Goal: Use online tool/utility: Utilize a website feature to perform a specific function

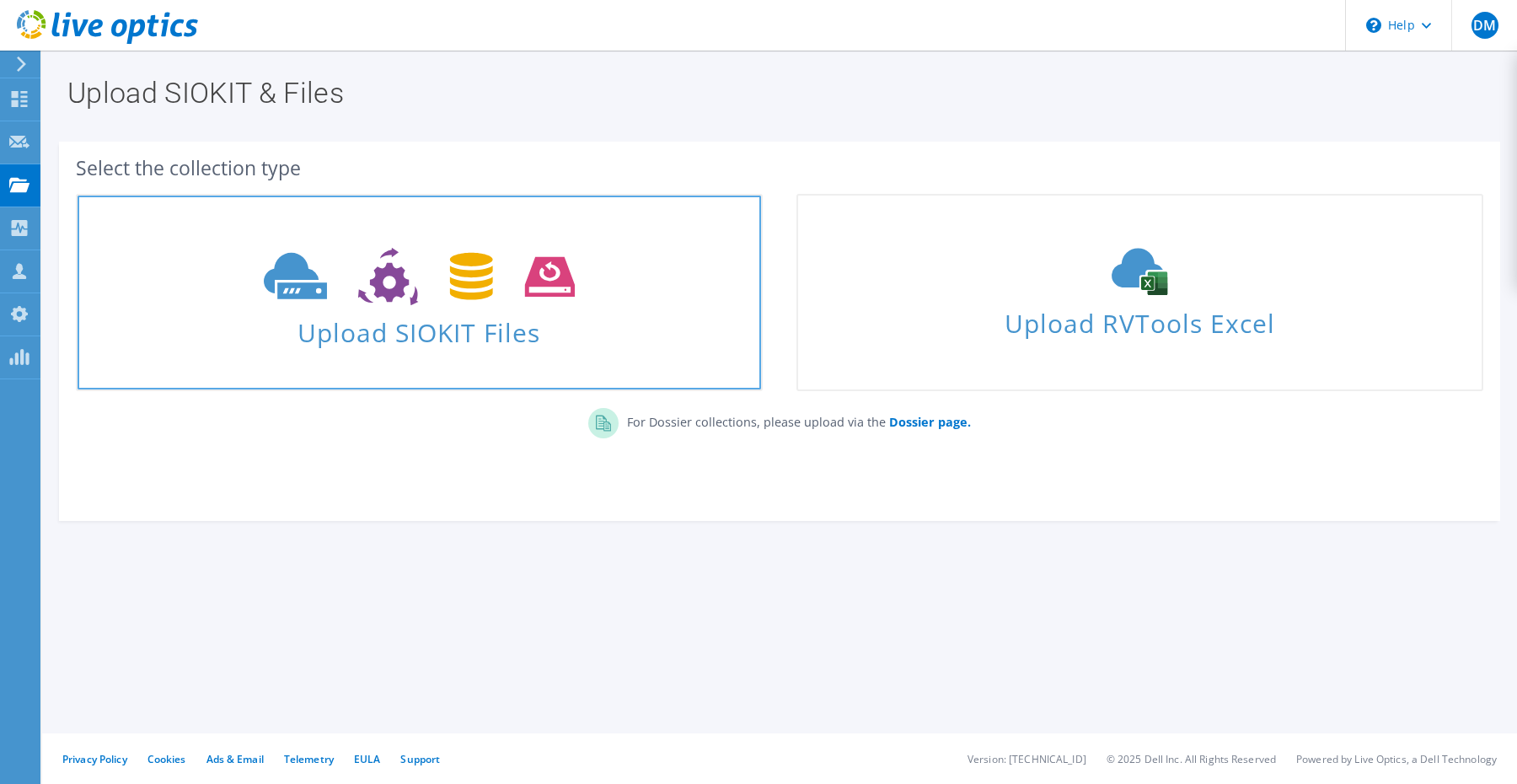
click at [521, 317] on span "Upload SIOKIT Files" at bounding box center [419, 327] width 683 height 36
click at [438, 314] on span "Upload SIOKIT Files" at bounding box center [419, 327] width 683 height 36
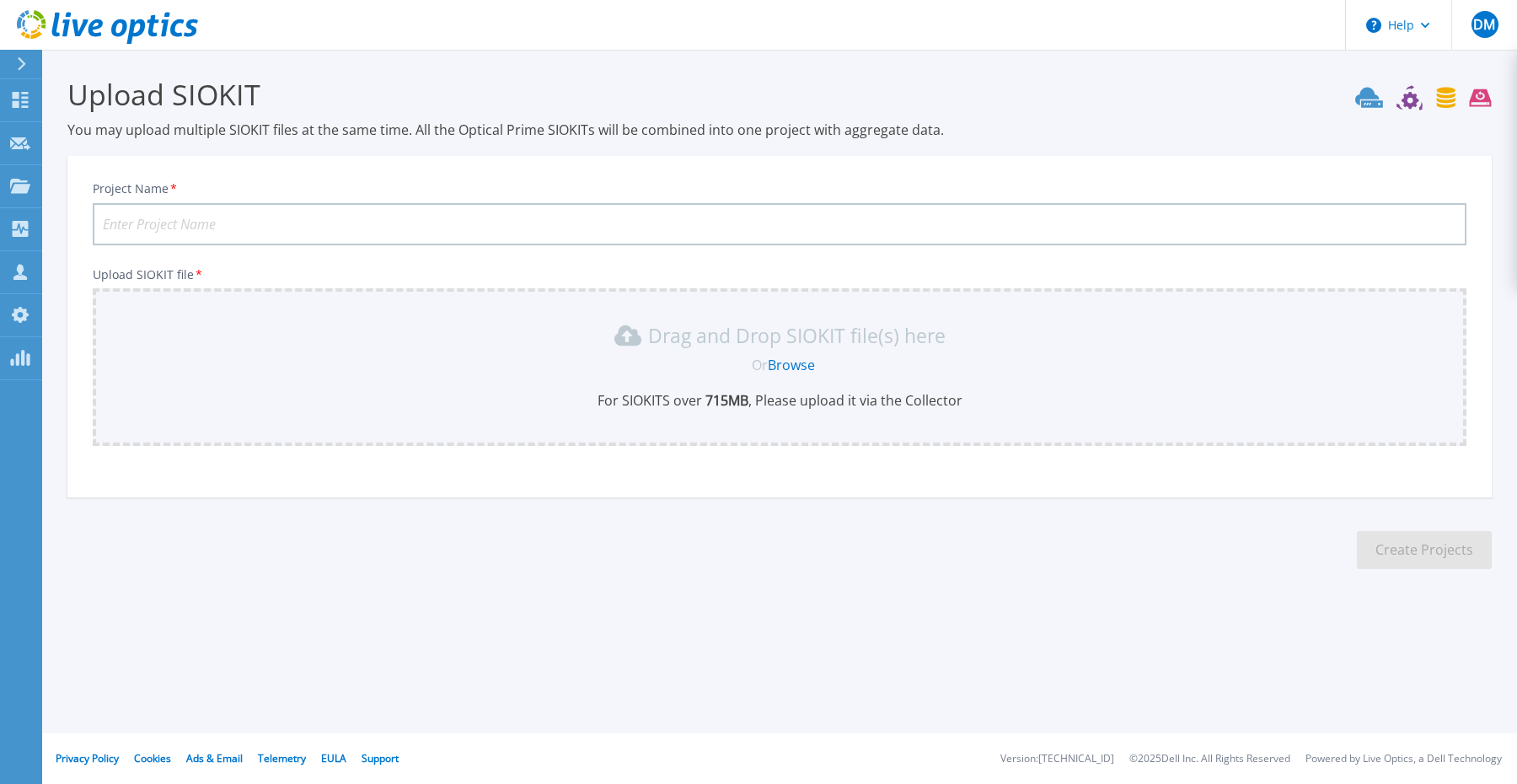
click at [343, 225] on input "Project Name *" at bounding box center [780, 224] width 1374 height 42
paste input "Forges Tardieu"
type input "Forges Tardieu"
click at [796, 361] on link "Browse" at bounding box center [791, 365] width 47 height 19
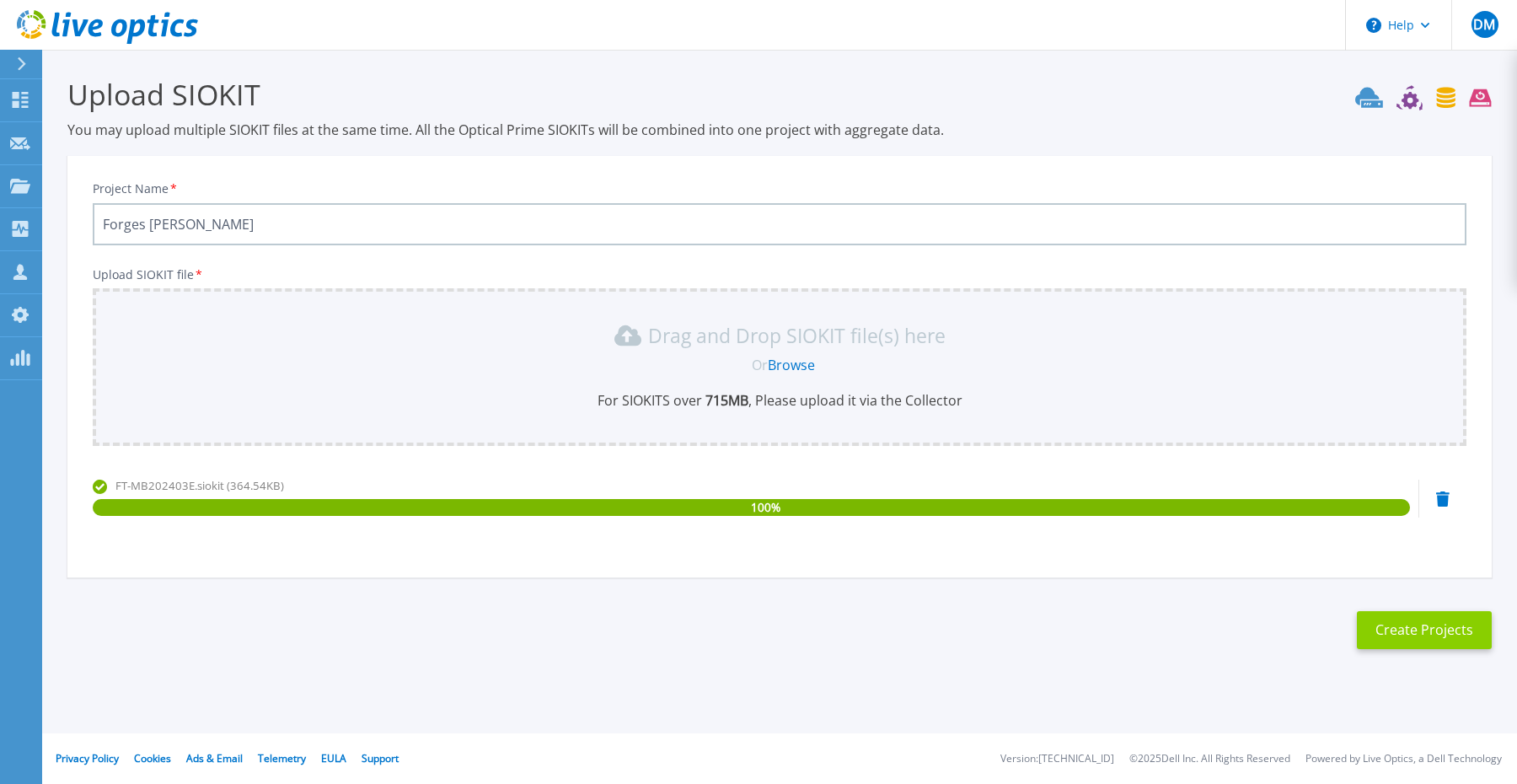
click at [1404, 625] on button "Create Projects" at bounding box center [1424, 630] width 135 height 38
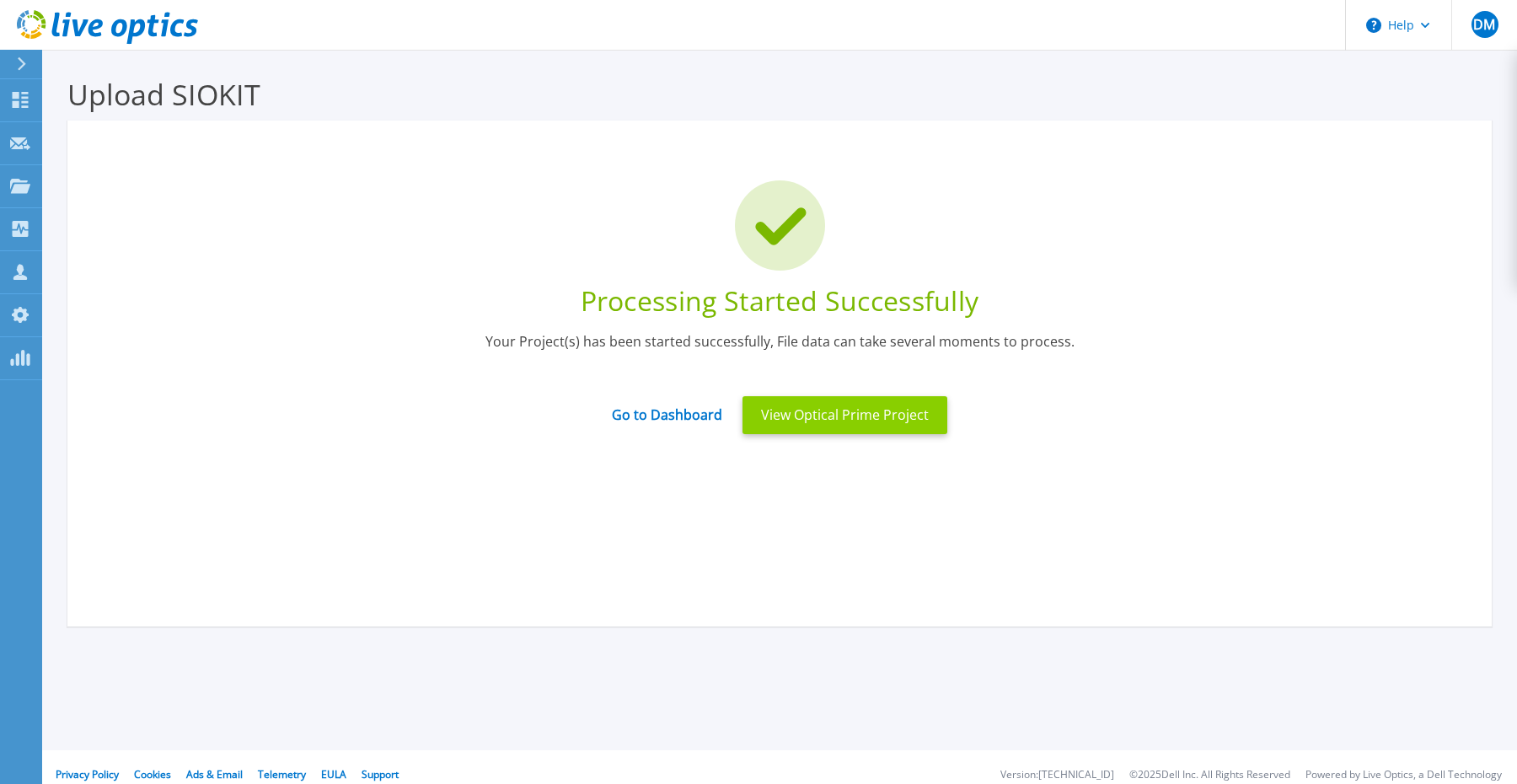
click at [810, 414] on button "View Optical Prime Project" at bounding box center [844, 414] width 205 height 38
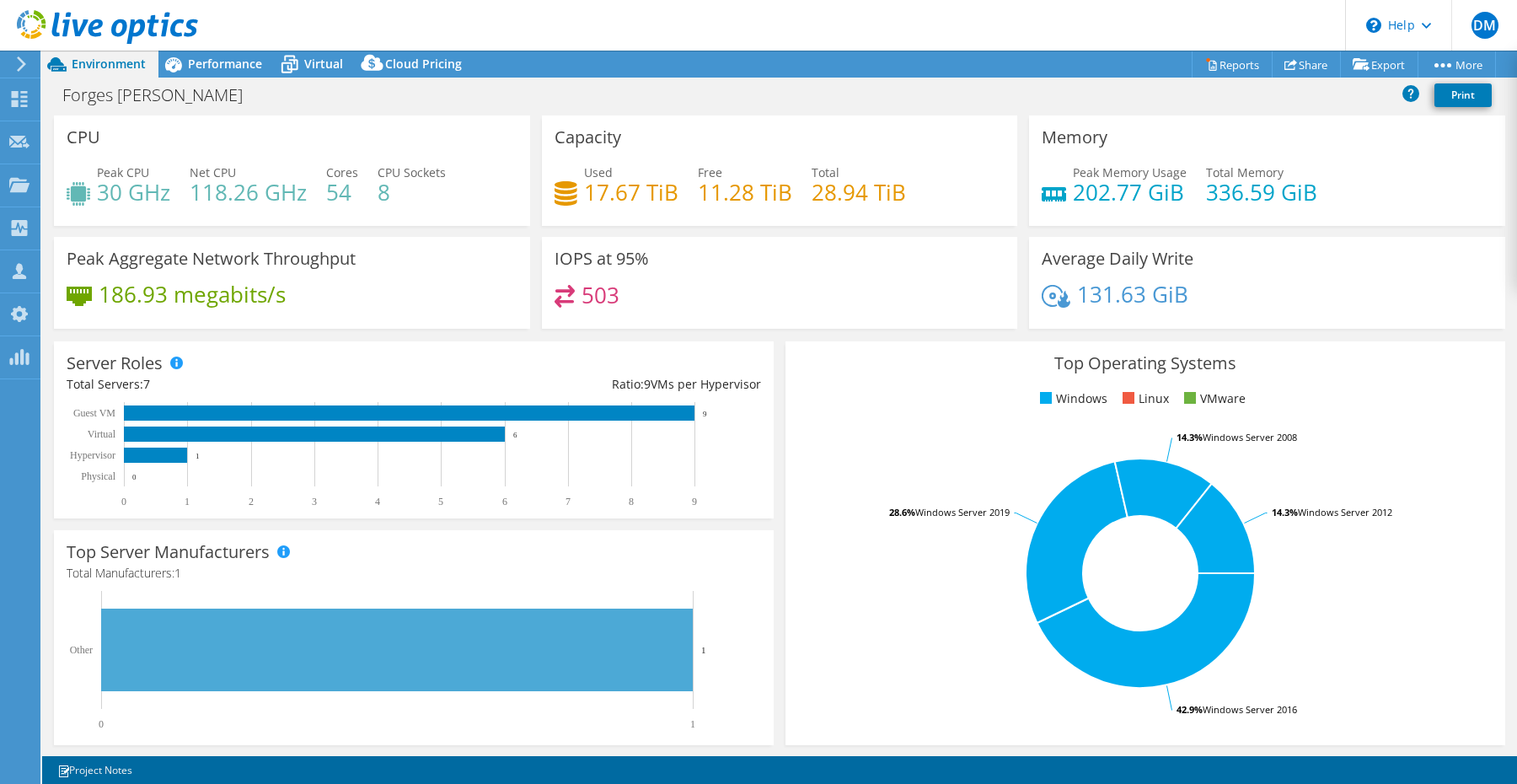
select select "USD"
click at [777, 341] on div "Server Roles Physical Servers represent bare metal servers that were targets of…" at bounding box center [414, 429] width 732 height 189
click at [226, 65] on span "Performance" at bounding box center [225, 63] width 74 height 16
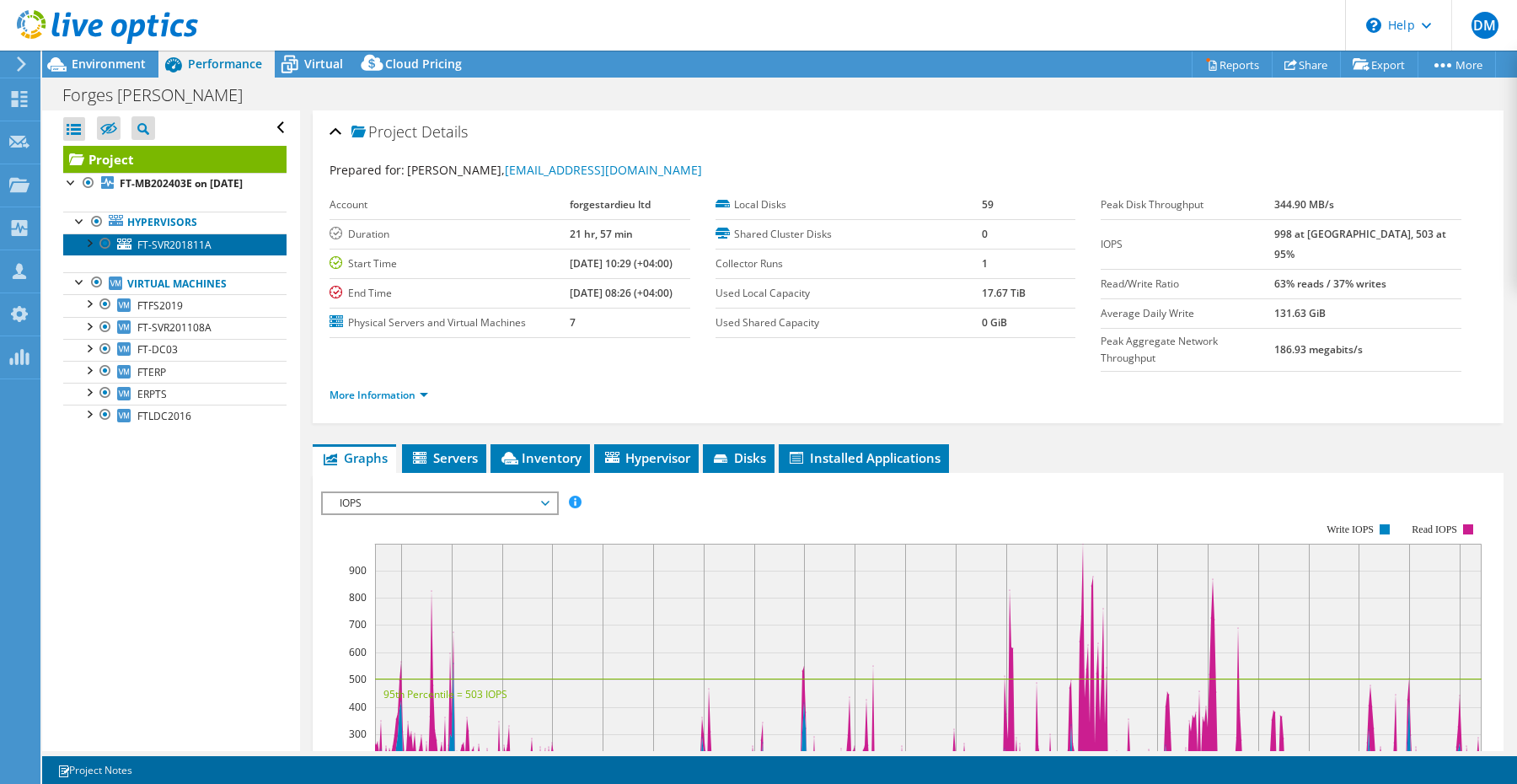
click at [204, 244] on span "FT-SVR201811A" at bounding box center [174, 244] width 74 height 14
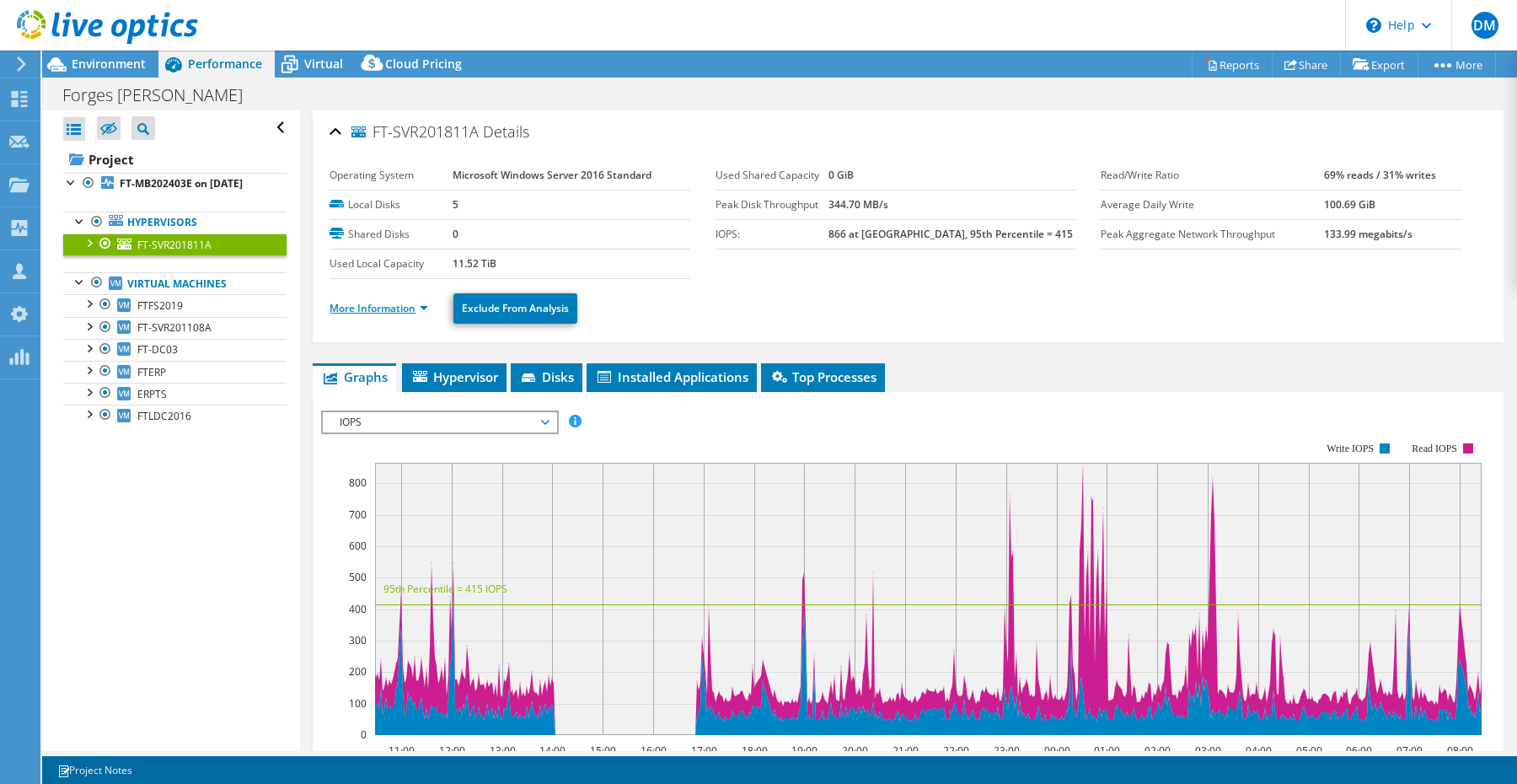
click at [387, 303] on link "More Information" at bounding box center [378, 308] width 98 height 14
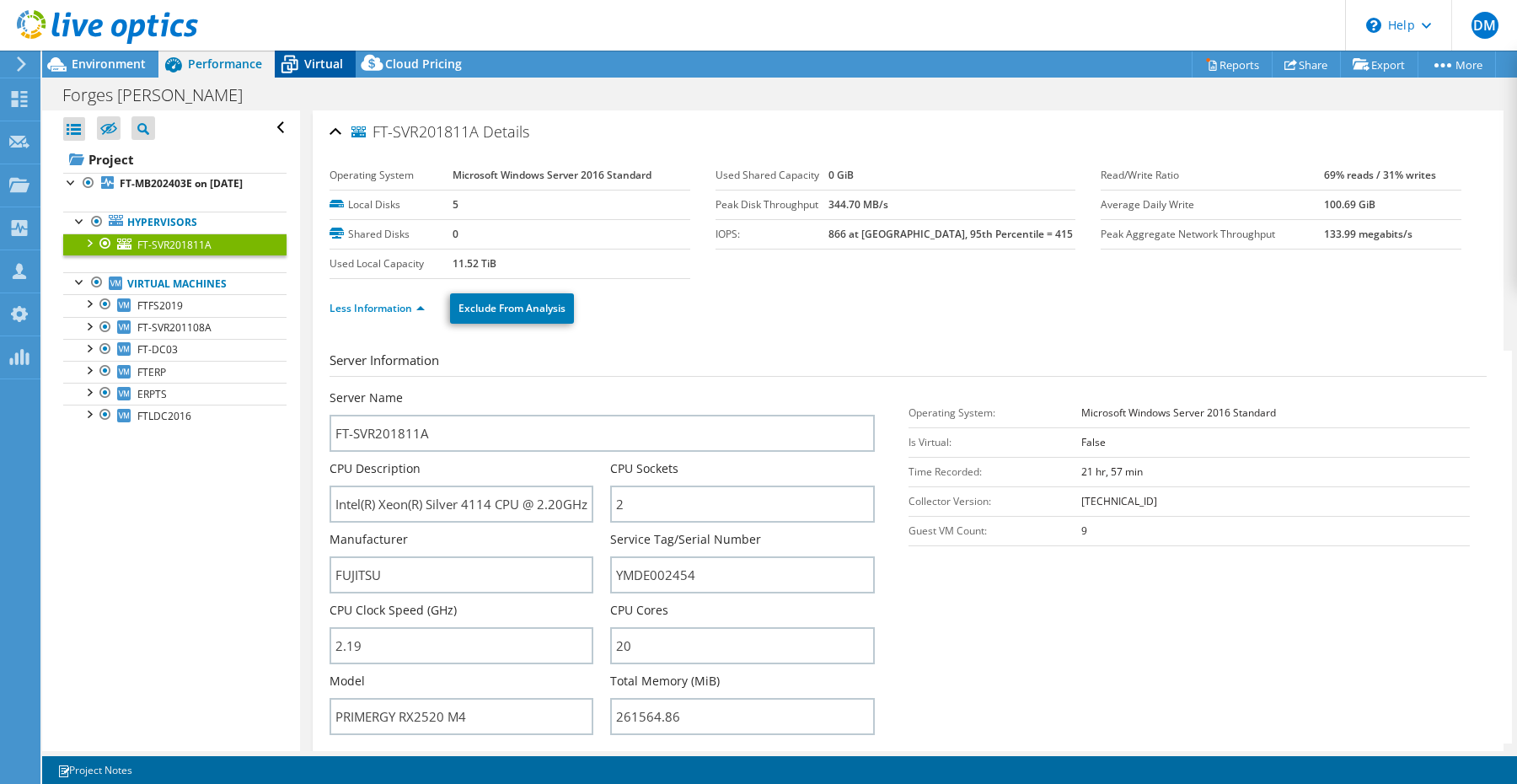
click at [315, 57] on span "Virtual" at bounding box center [323, 63] width 38 height 16
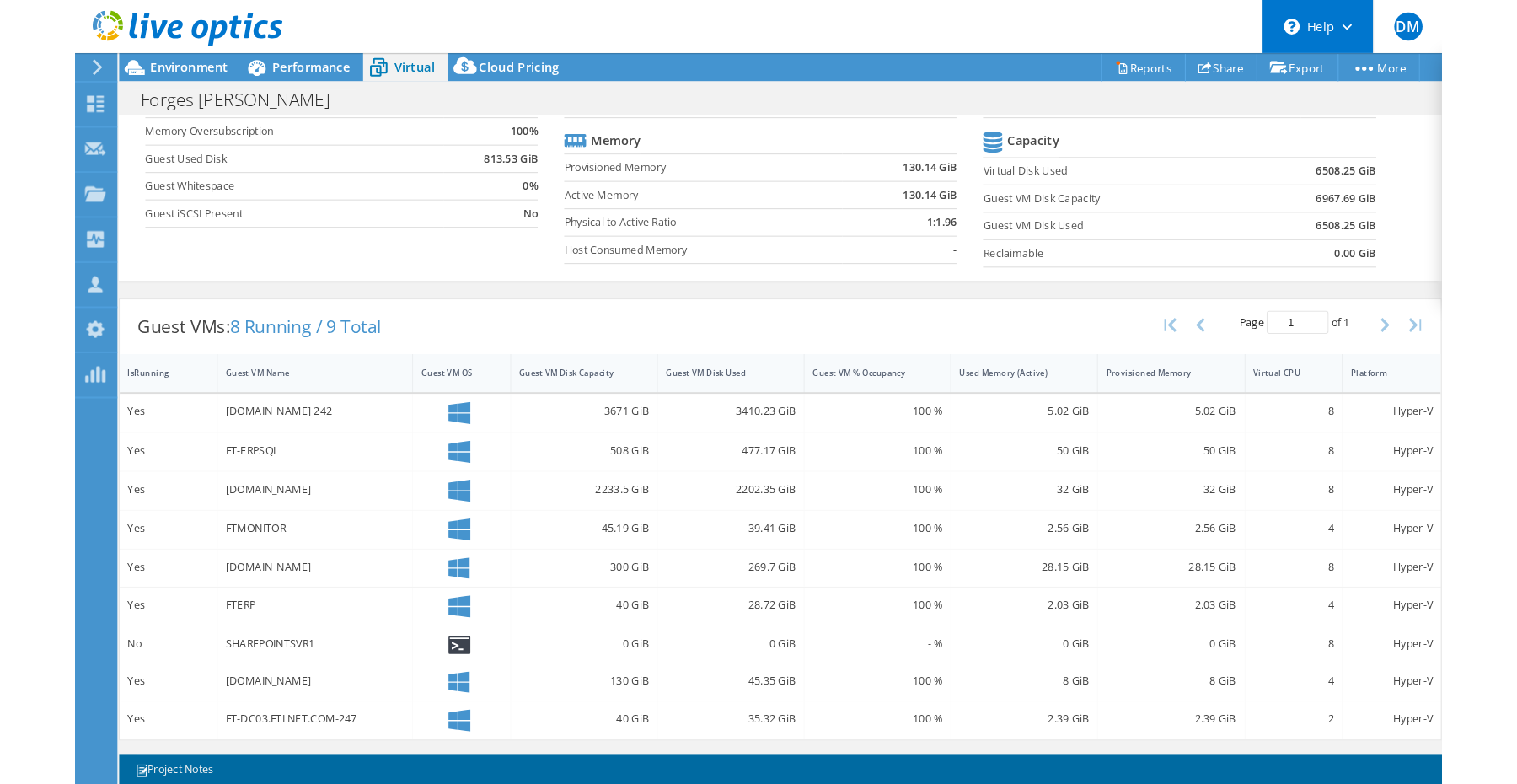
scroll to position [121, 0]
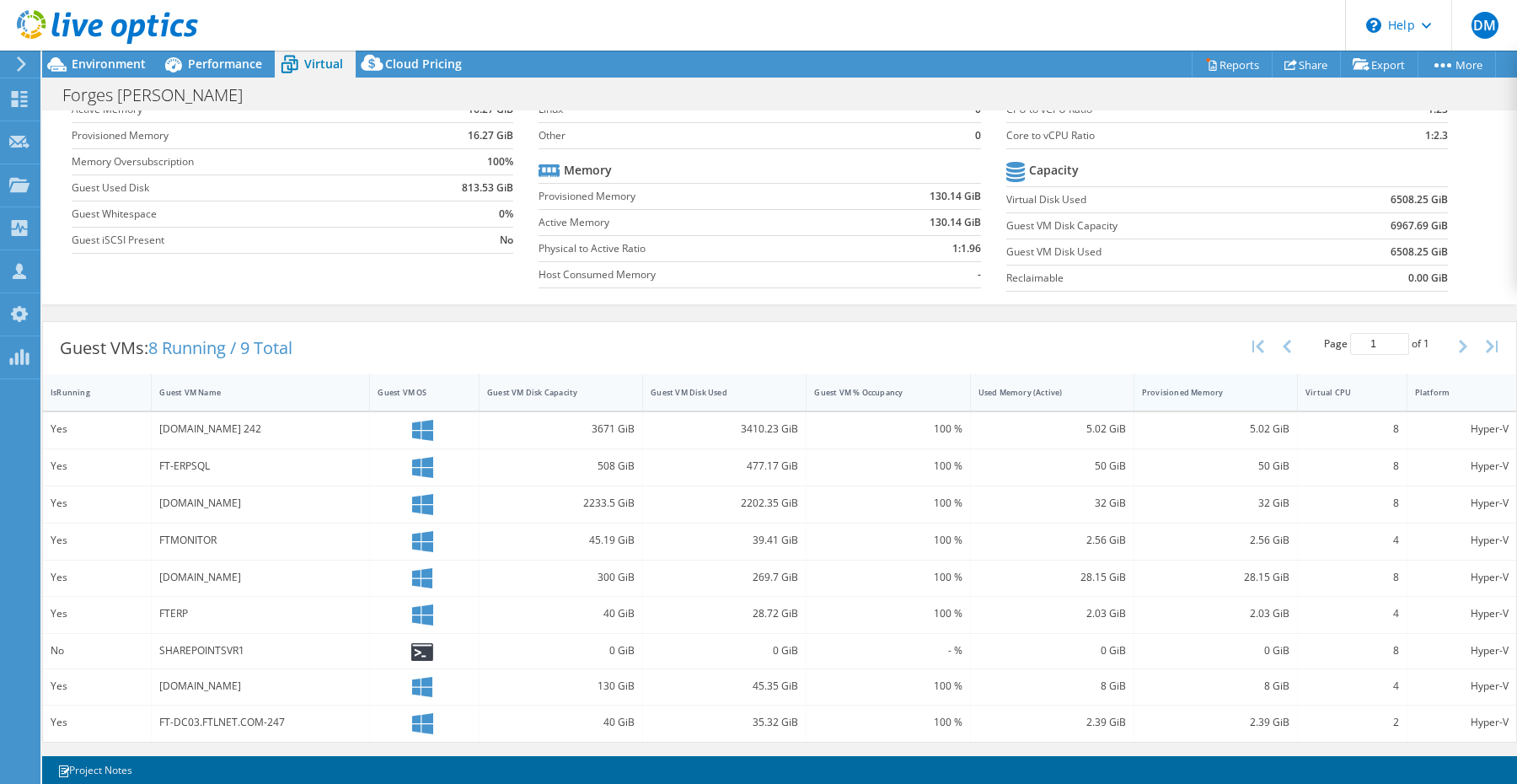
click at [1205, 391] on div "Provisioned Memory" at bounding box center [1205, 392] width 127 height 11
click at [1212, 389] on div "Provisioned Memory" at bounding box center [1205, 392] width 127 height 11
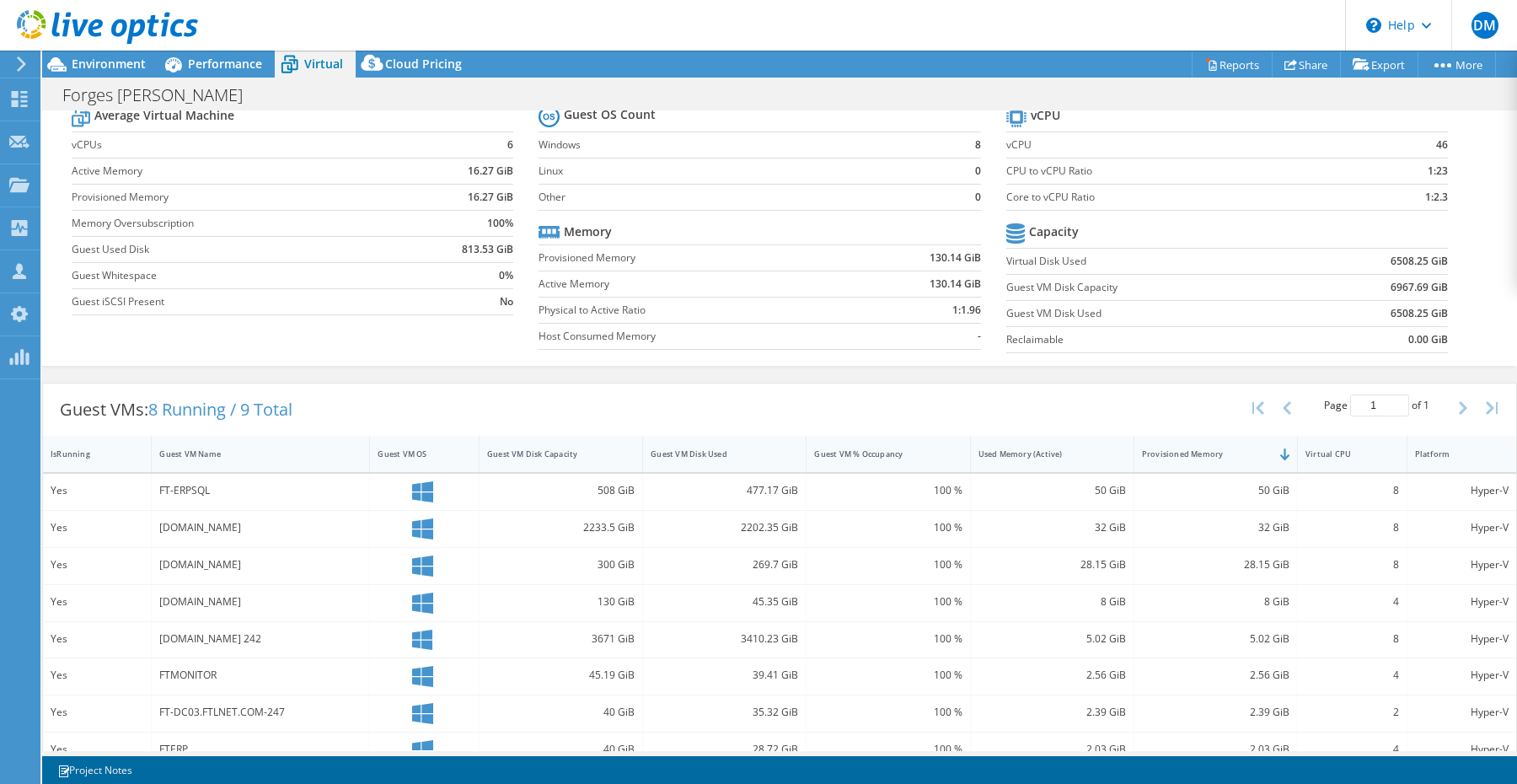
scroll to position [0, 0]
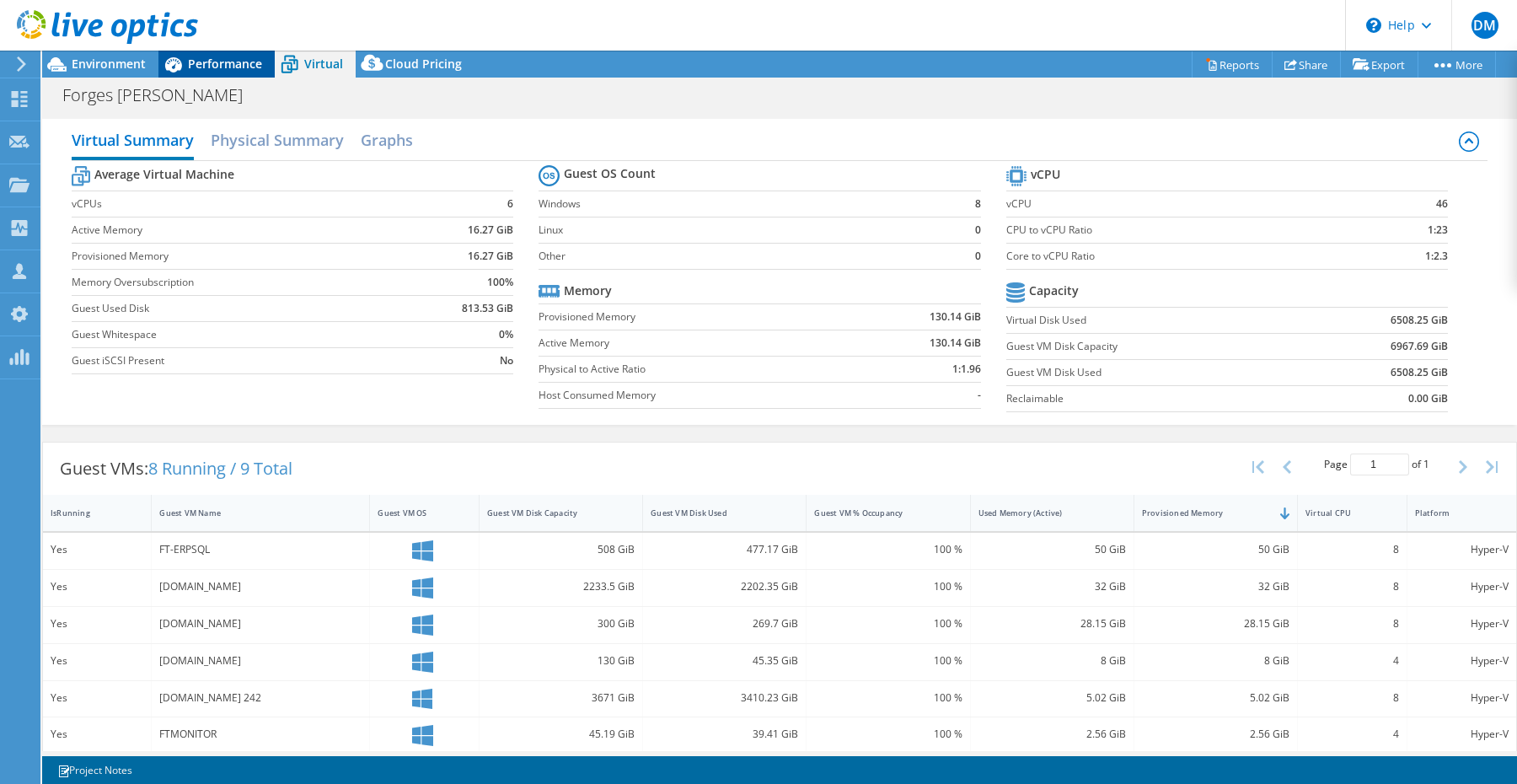
click at [186, 66] on icon at bounding box center [173, 65] width 30 height 30
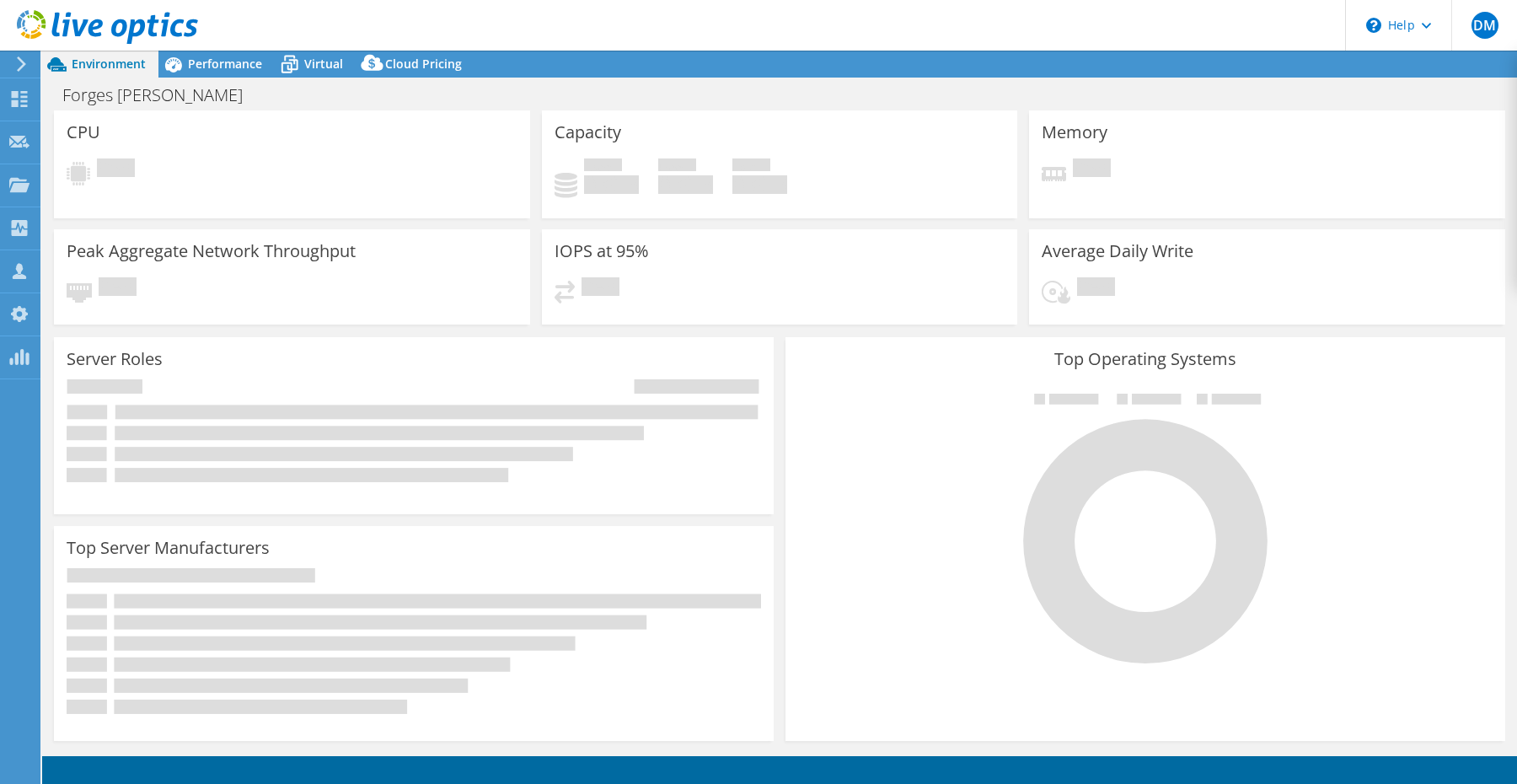
select select "USD"
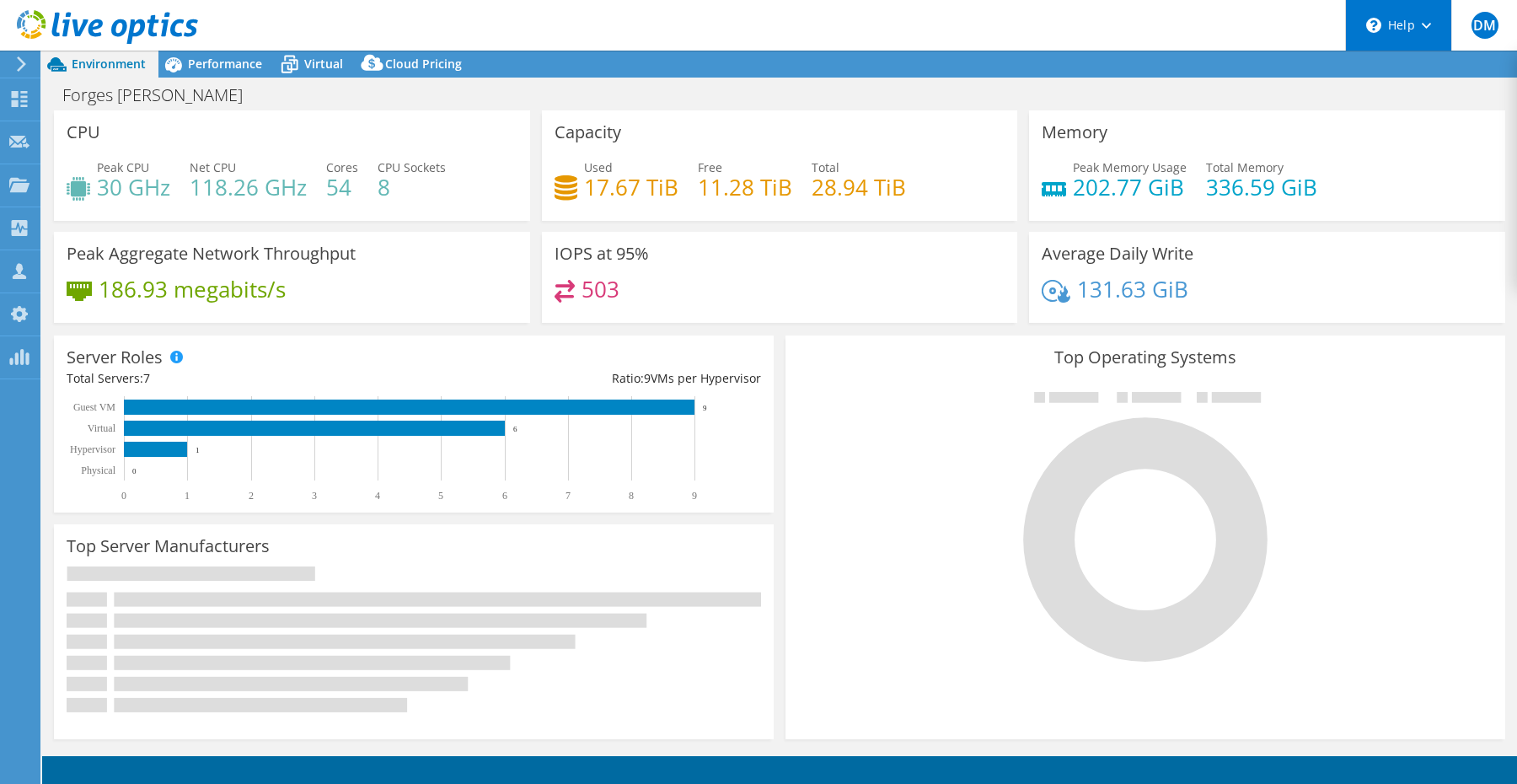
click at [1409, 25] on div "\n Help" at bounding box center [1397, 25] width 106 height 51
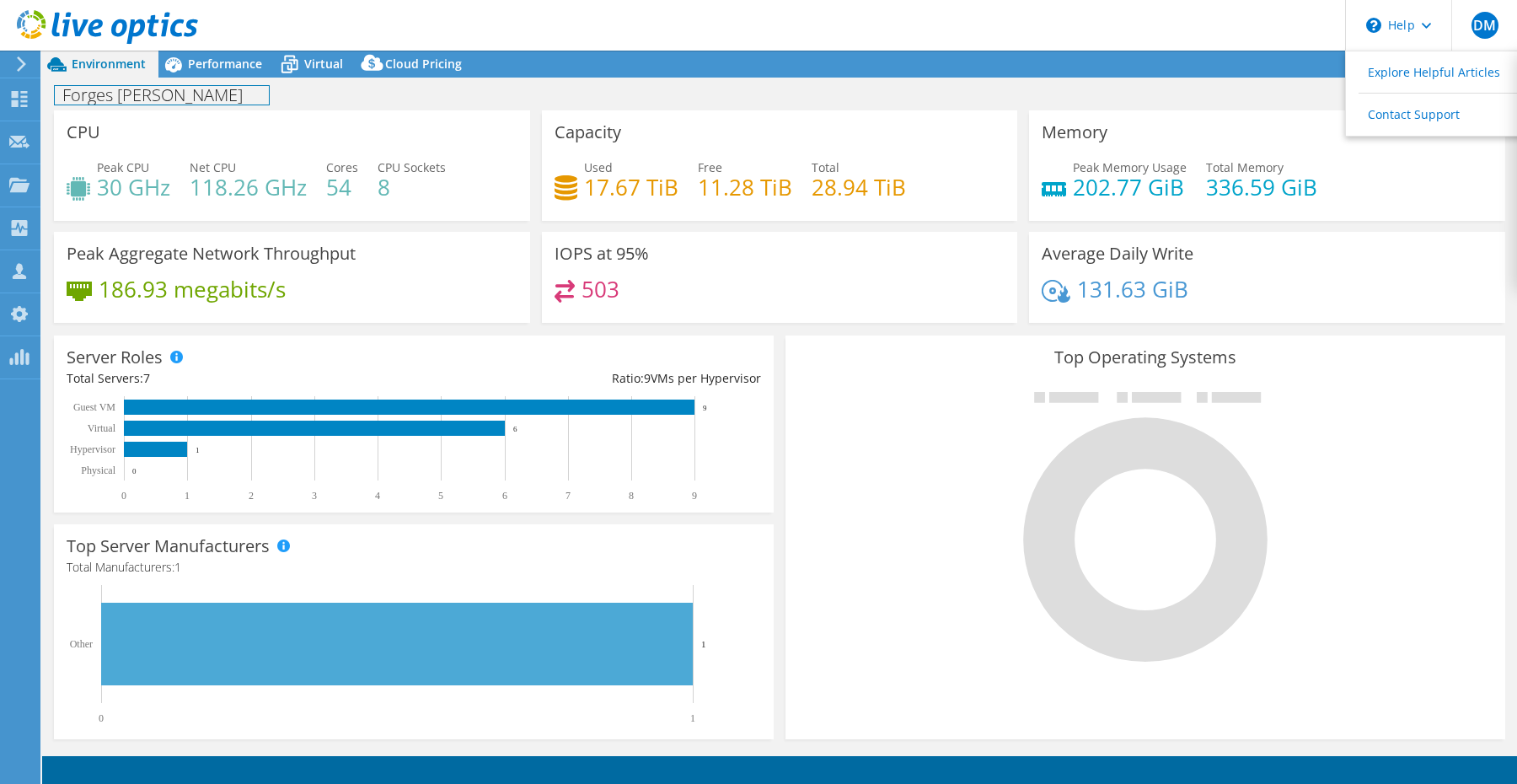
click at [1275, 79] on div "Forges Tardieu Print" at bounding box center [780, 94] width 1475 height 33
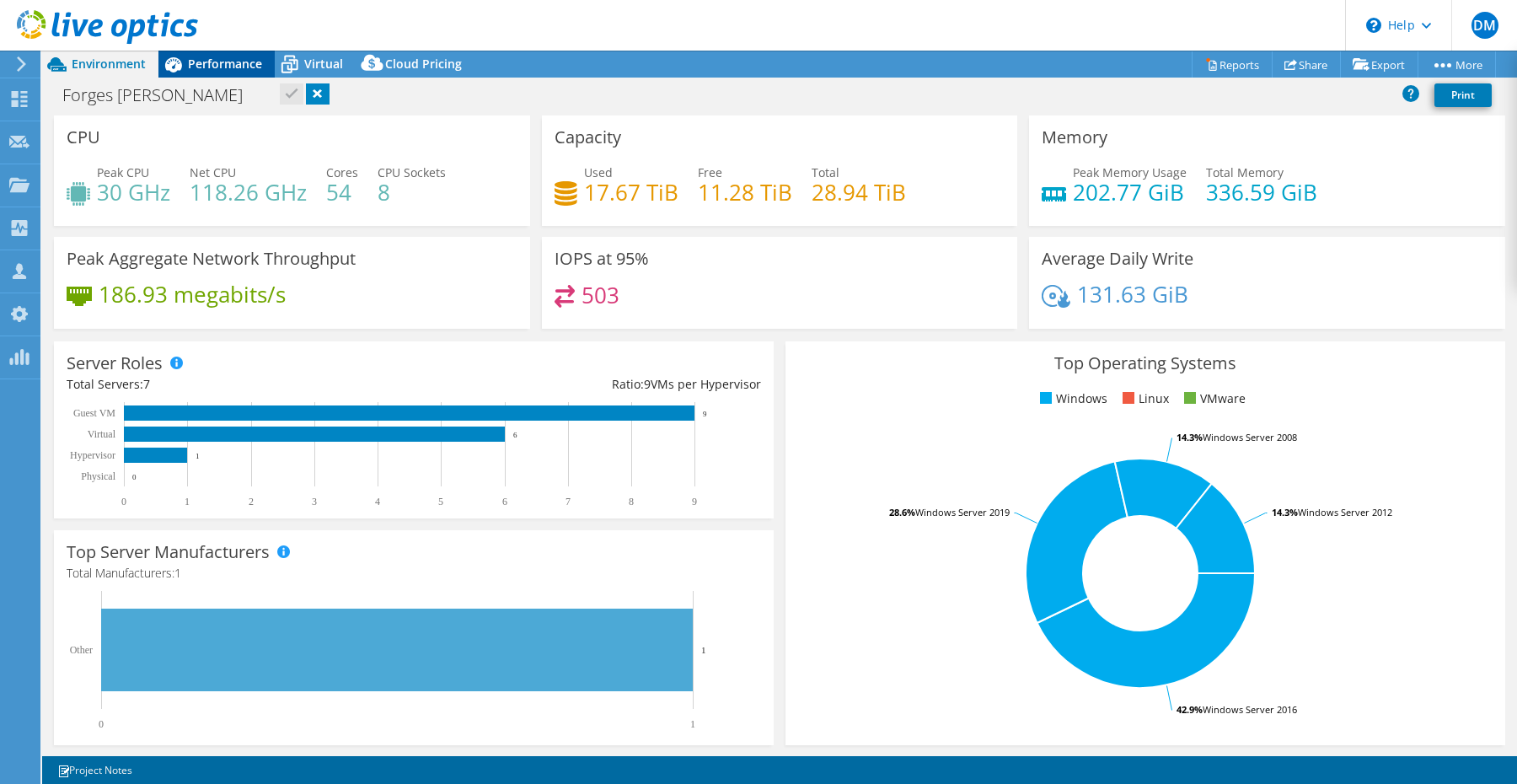
click at [229, 63] on span "Performance" at bounding box center [225, 63] width 74 height 16
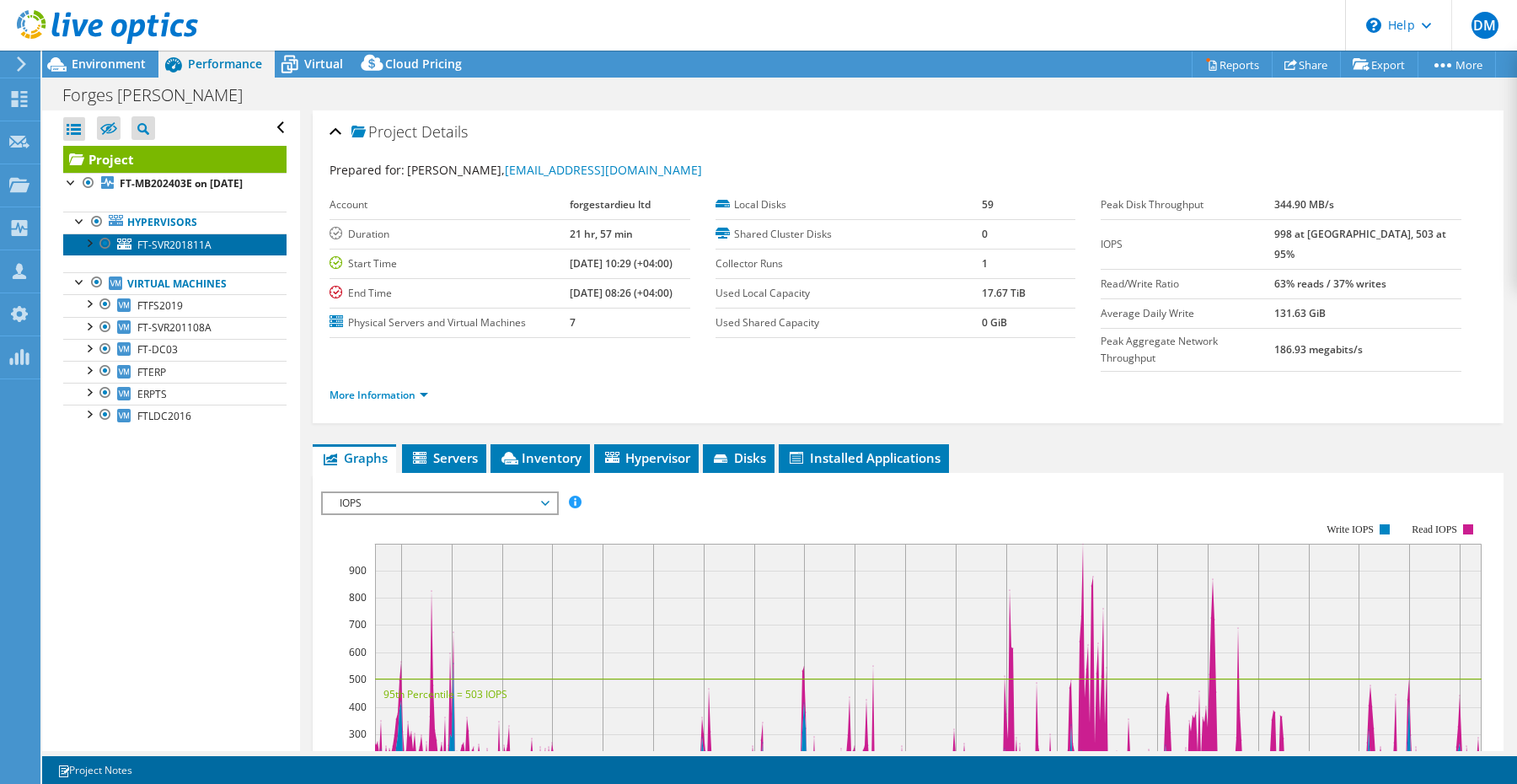
click at [149, 244] on span "FT-SVR201811A" at bounding box center [174, 244] width 74 height 14
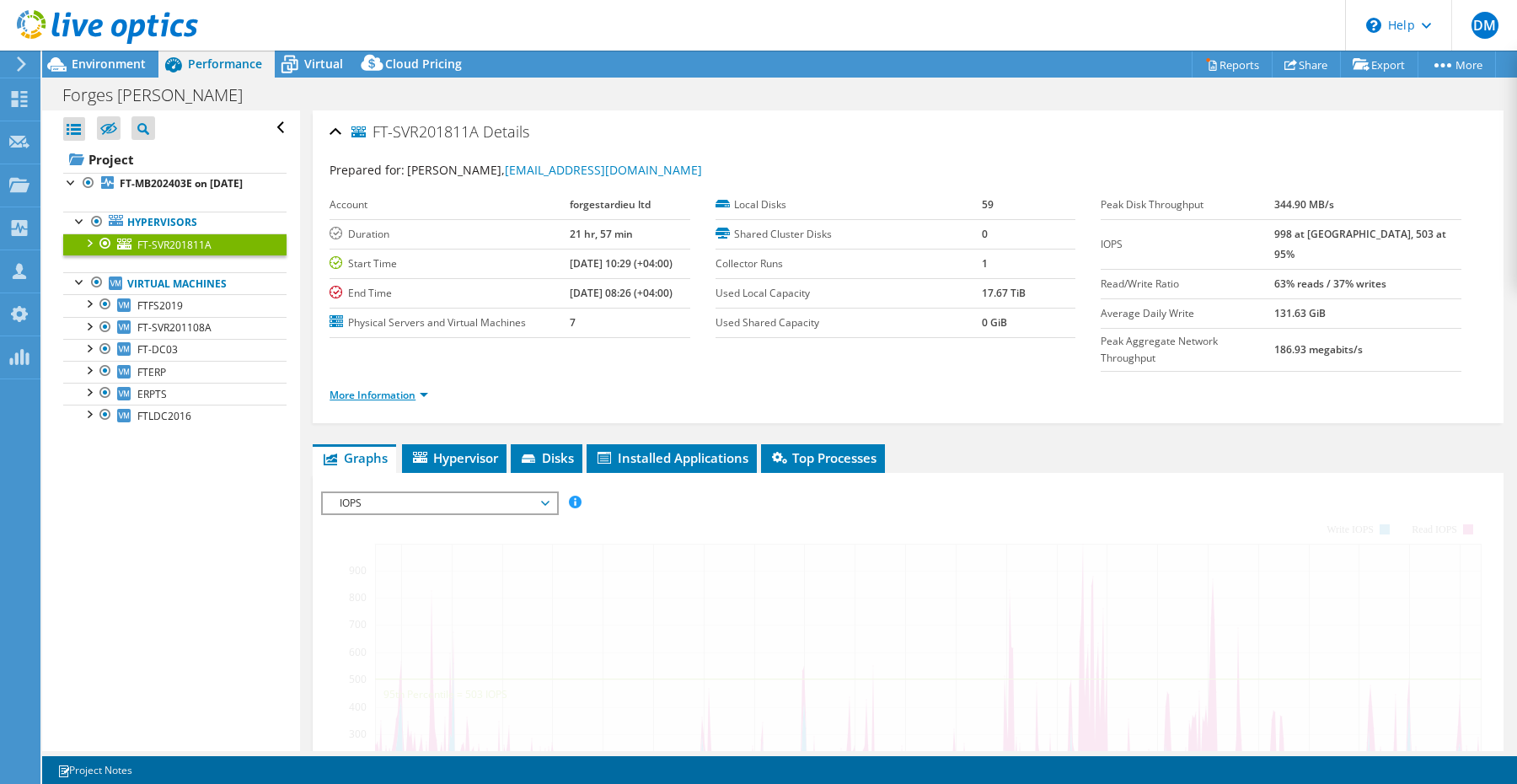
click at [402, 387] on link "More Information" at bounding box center [378, 394] width 98 height 14
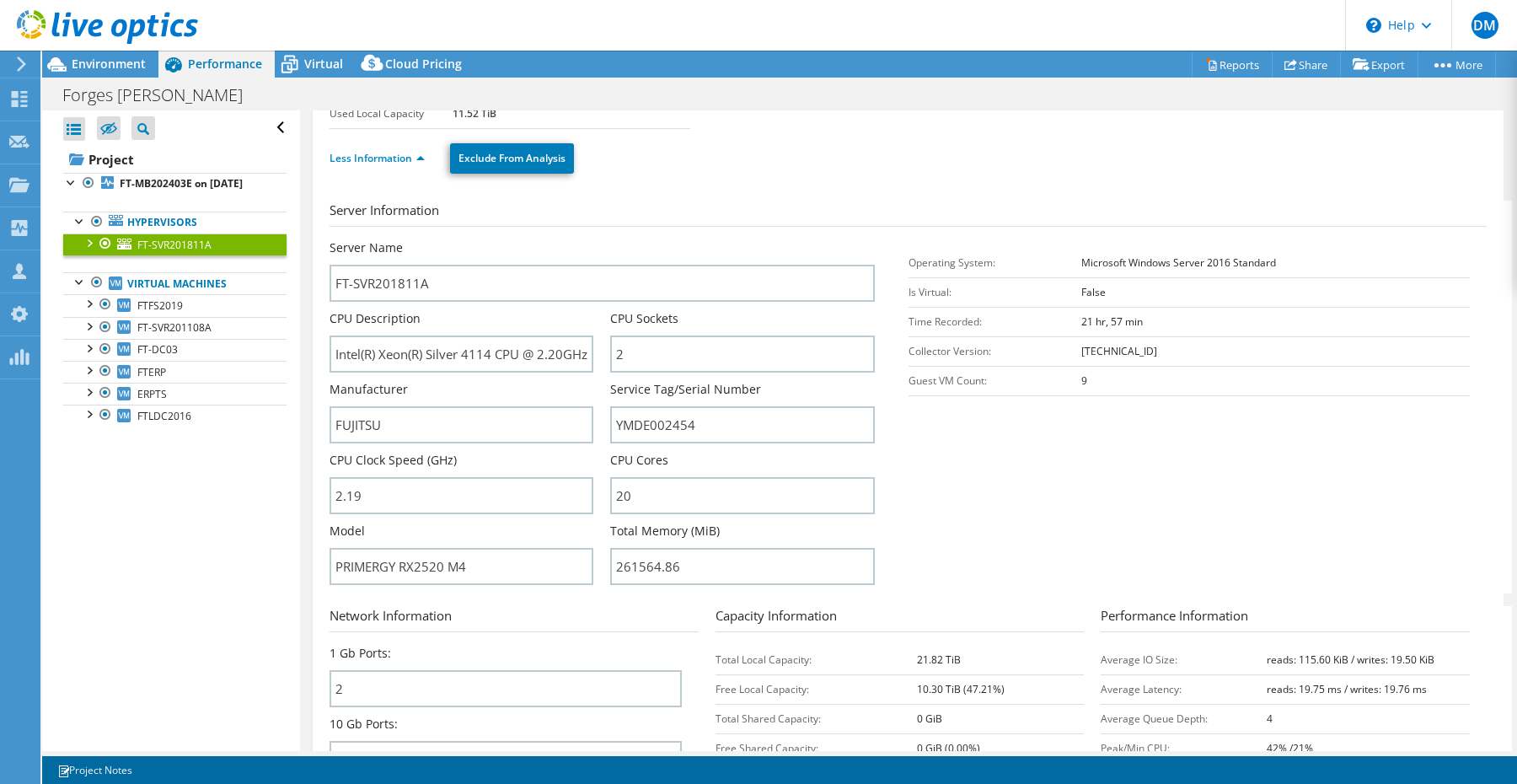
scroll to position [169, 0]
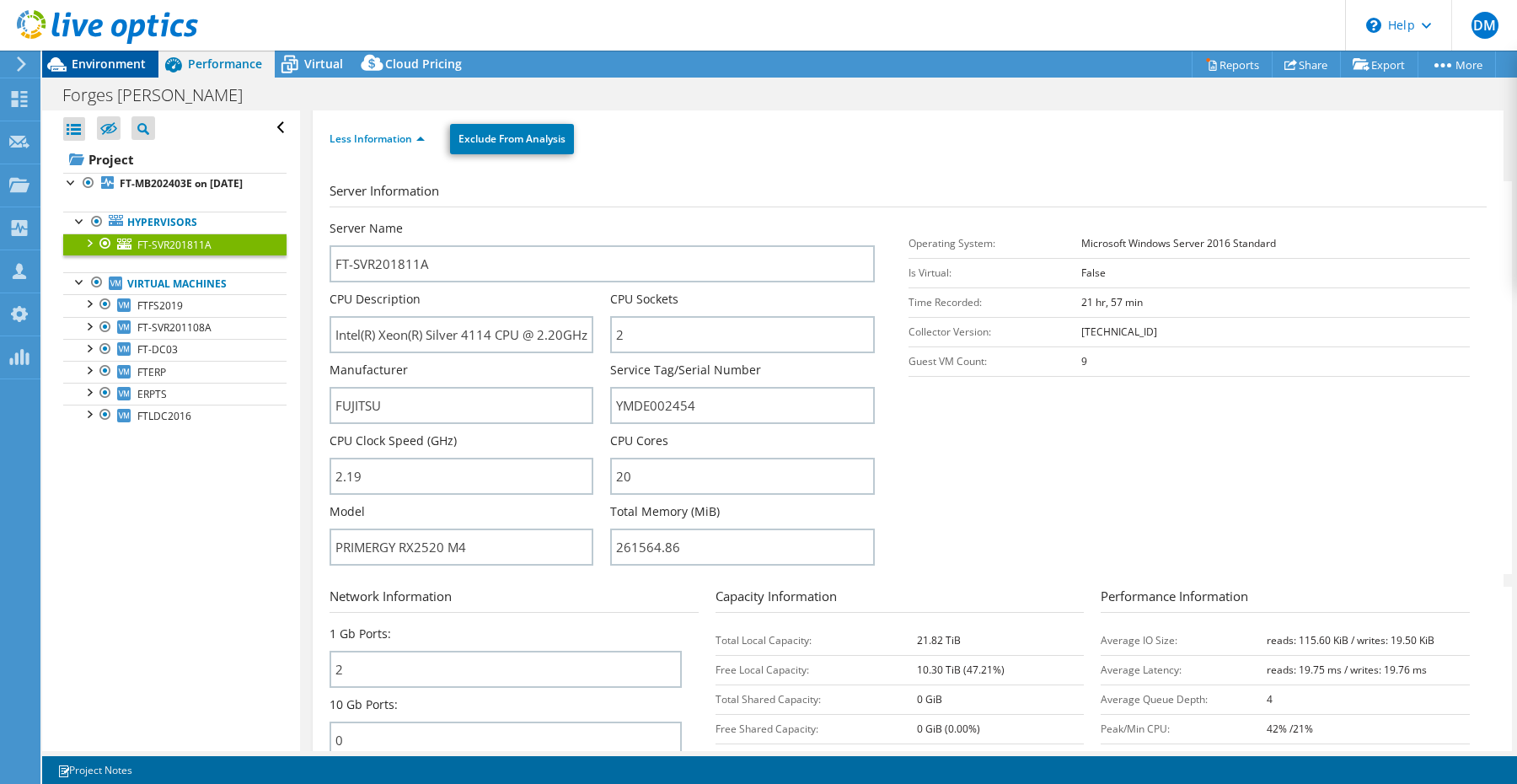
click at [101, 65] on span "Environment" at bounding box center [109, 63] width 74 height 16
